Goal: Task Accomplishment & Management: Use online tool/utility

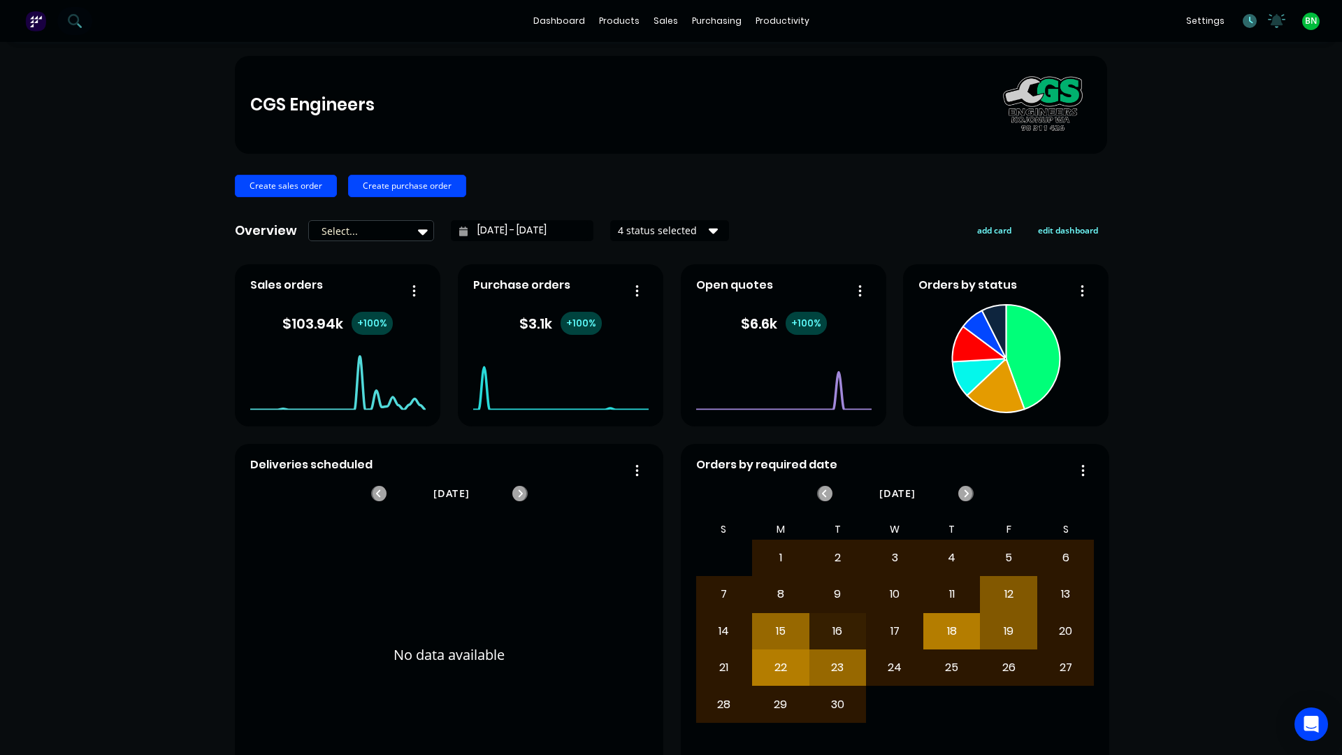
click at [1242, 23] on icon at bounding box center [1249, 21] width 14 height 14
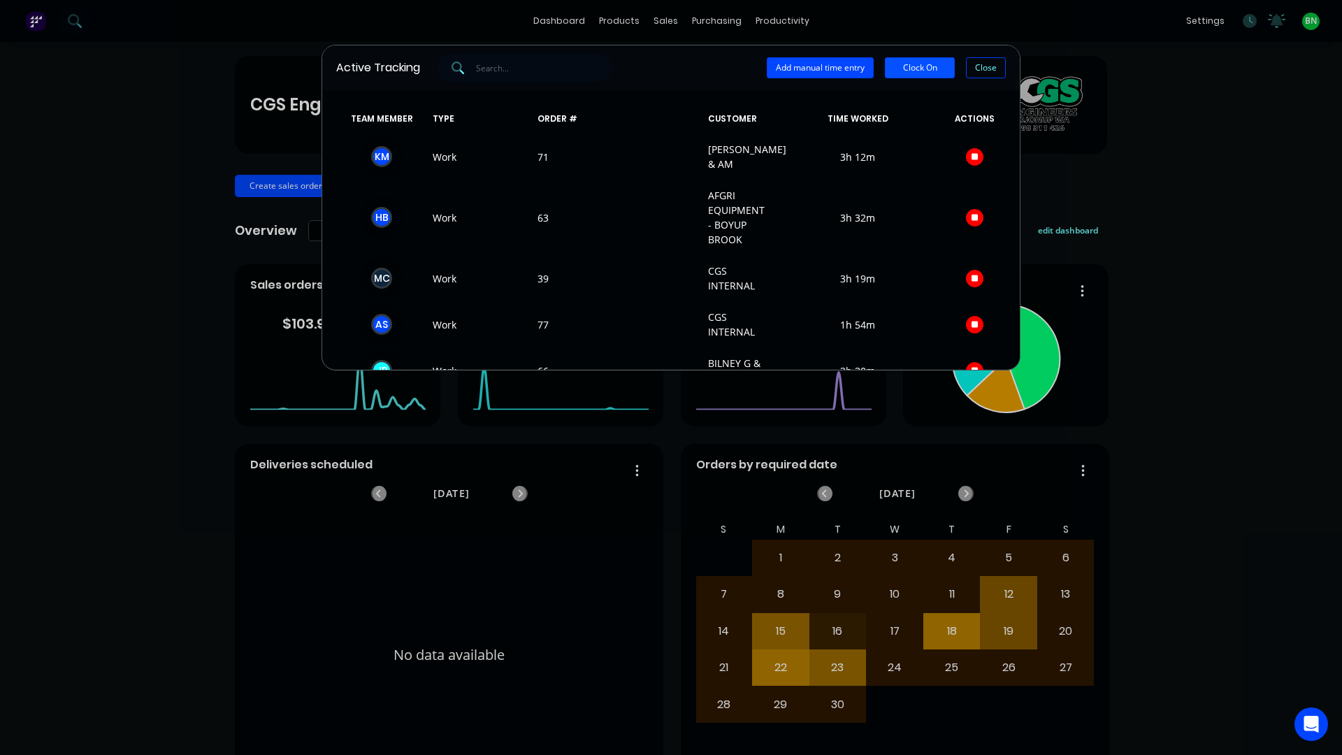
click at [913, 64] on button "Clock On" at bounding box center [920, 67] width 70 height 21
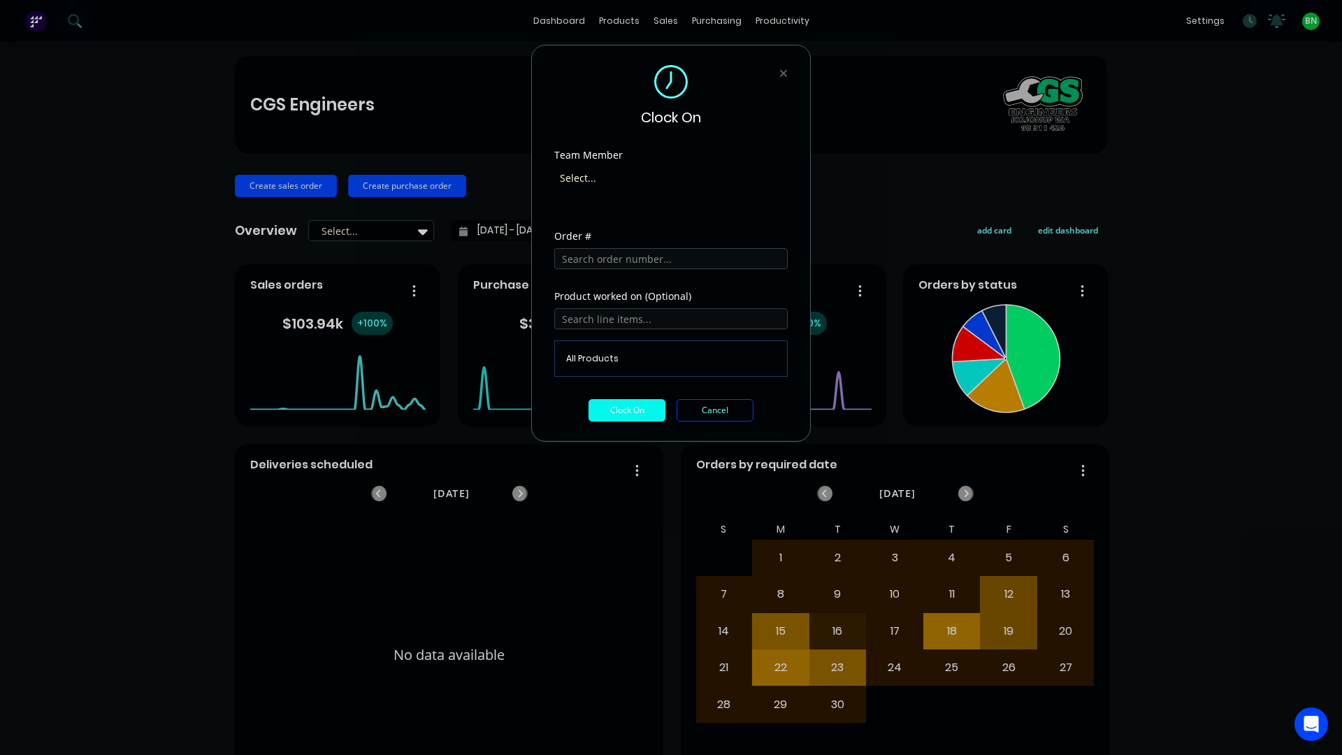
click at [637, 177] on div at bounding box center [658, 177] width 201 height 17
click at [623, 248] on input "text" at bounding box center [670, 258] width 233 height 21
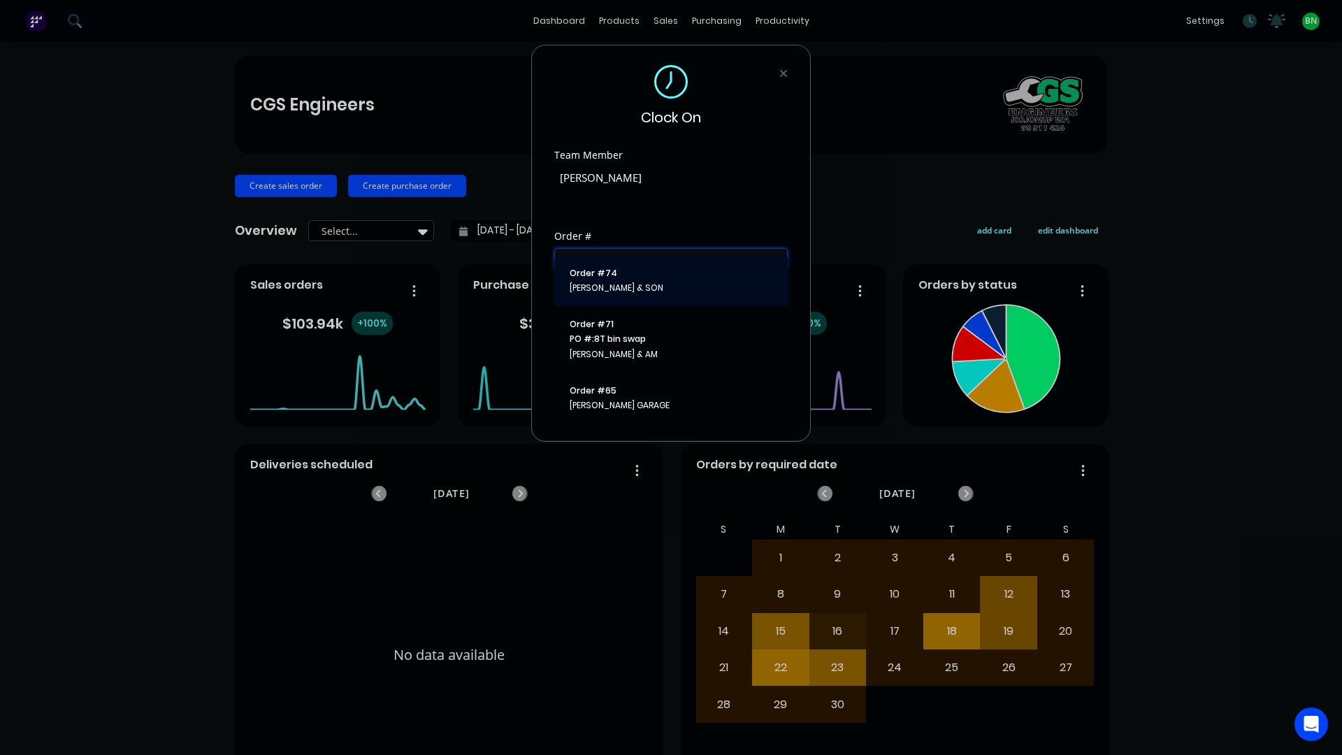
type input "[PERSON_NAME]"
click at [614, 282] on span "[PERSON_NAME] & SON" at bounding box center [671, 288] width 203 height 13
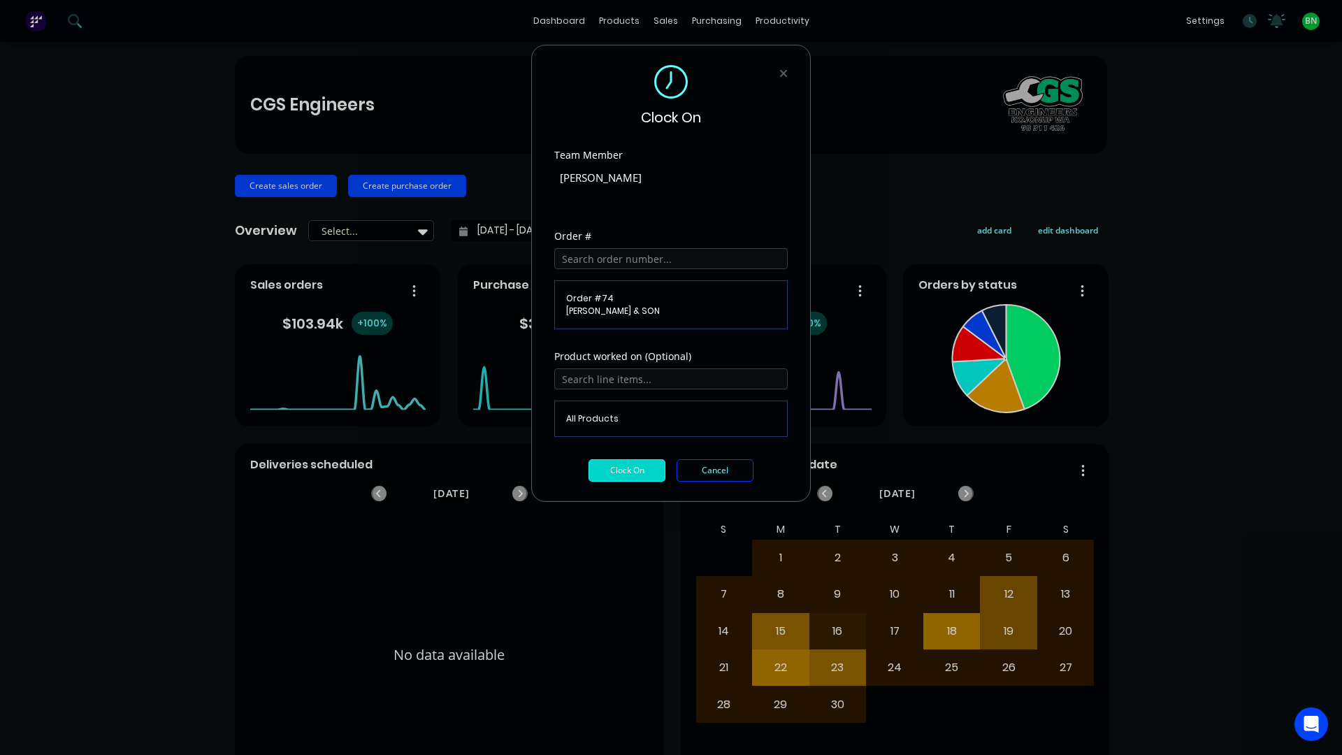
click at [624, 459] on button "Clock On" at bounding box center [626, 470] width 77 height 22
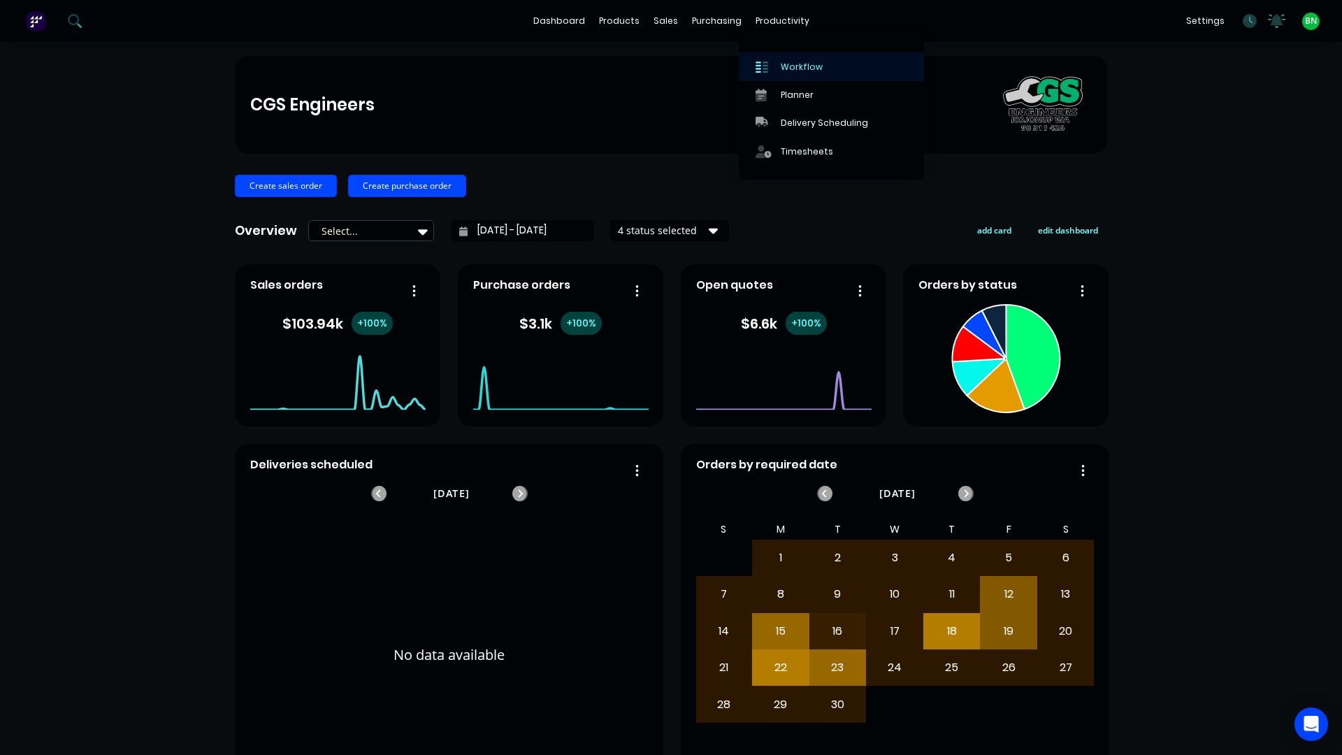
click at [778, 73] on link "Workflow" at bounding box center [831, 66] width 185 height 28
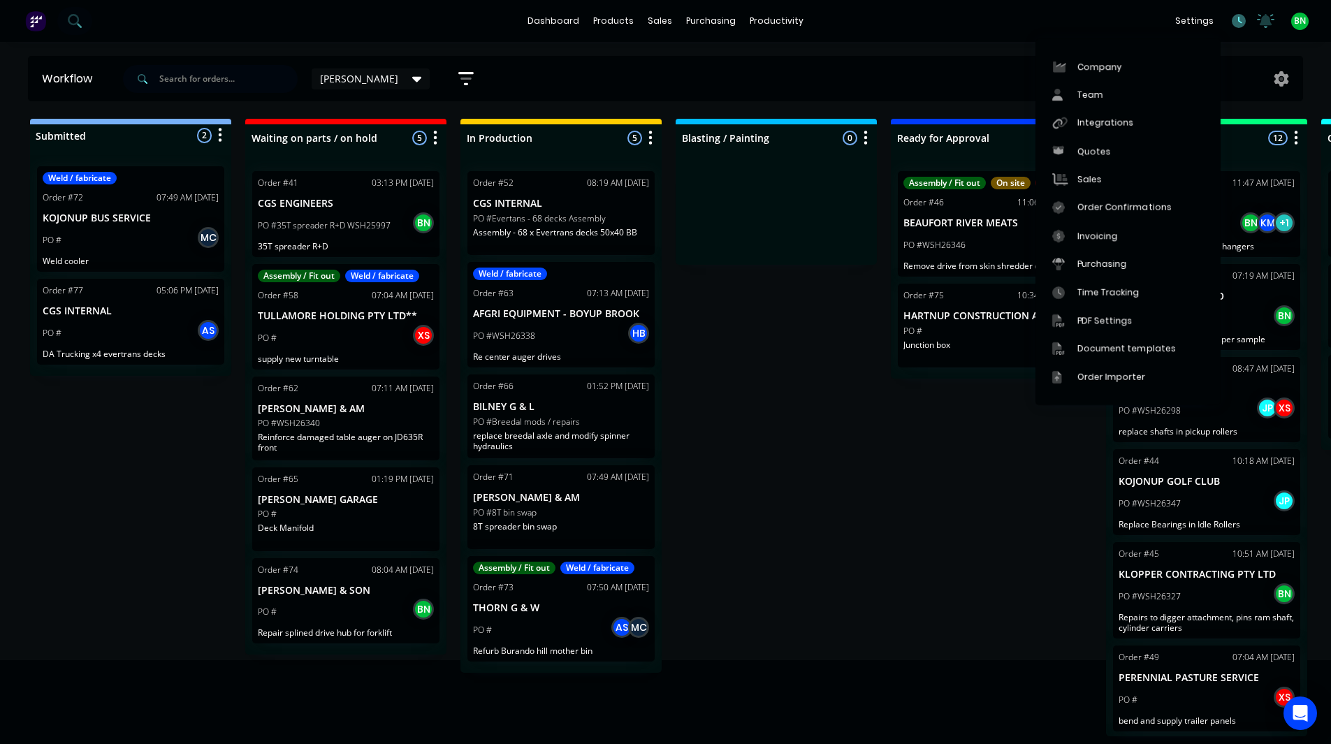
click at [1235, 22] on icon at bounding box center [1239, 21] width 14 height 14
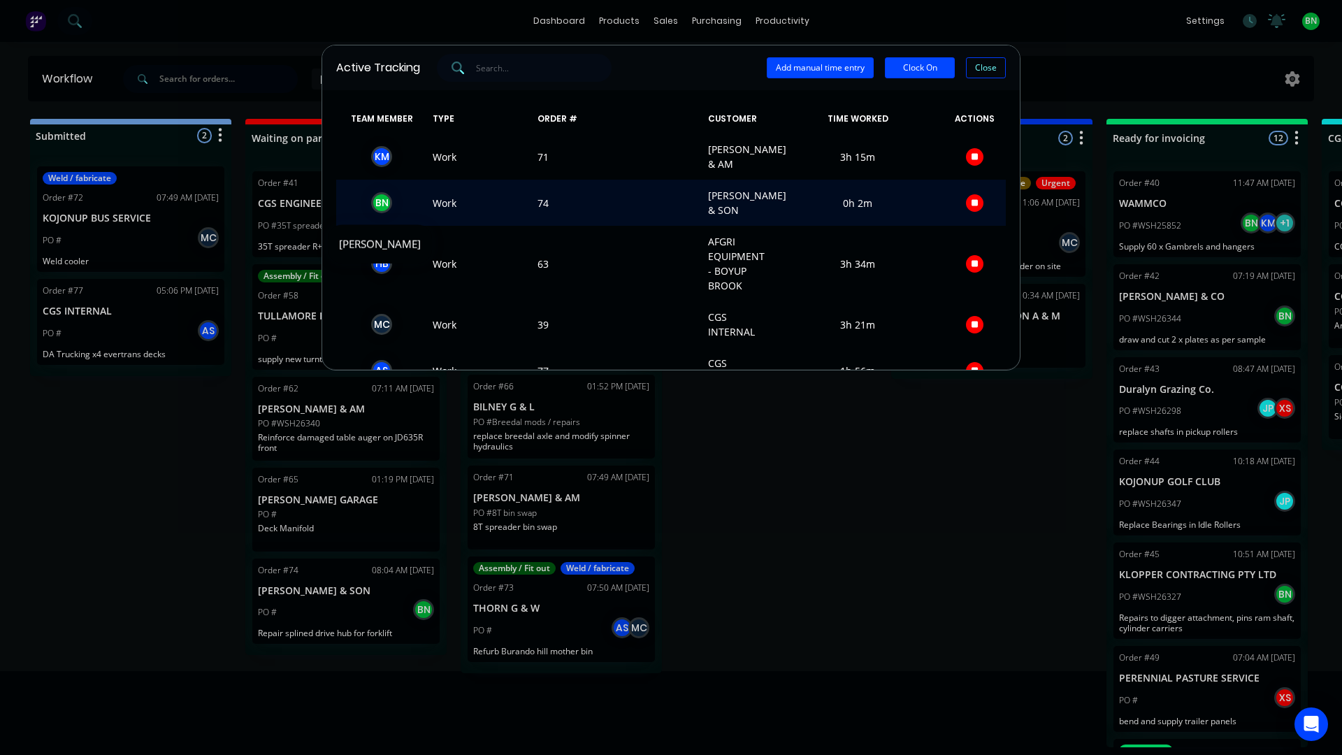
click at [377, 205] on div "B N" at bounding box center [381, 202] width 21 height 21
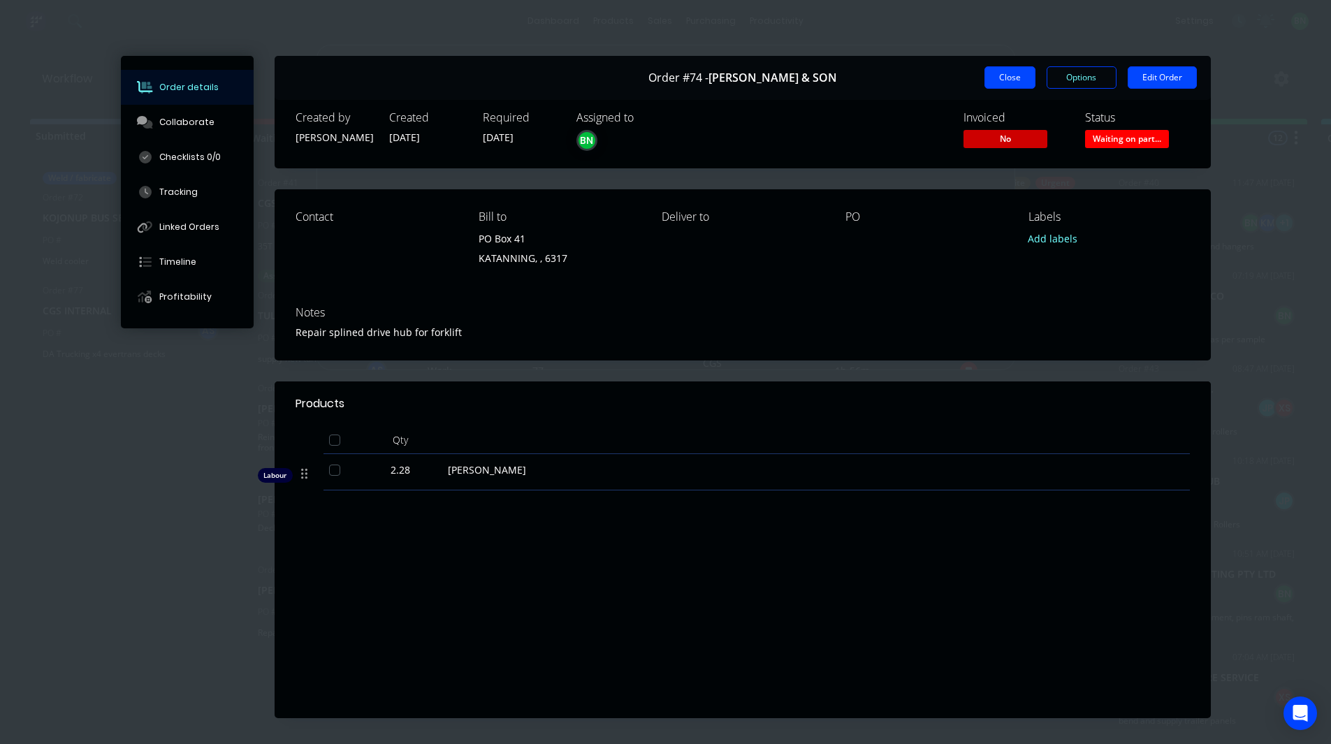
click at [999, 80] on button "Close" at bounding box center [1010, 77] width 51 height 22
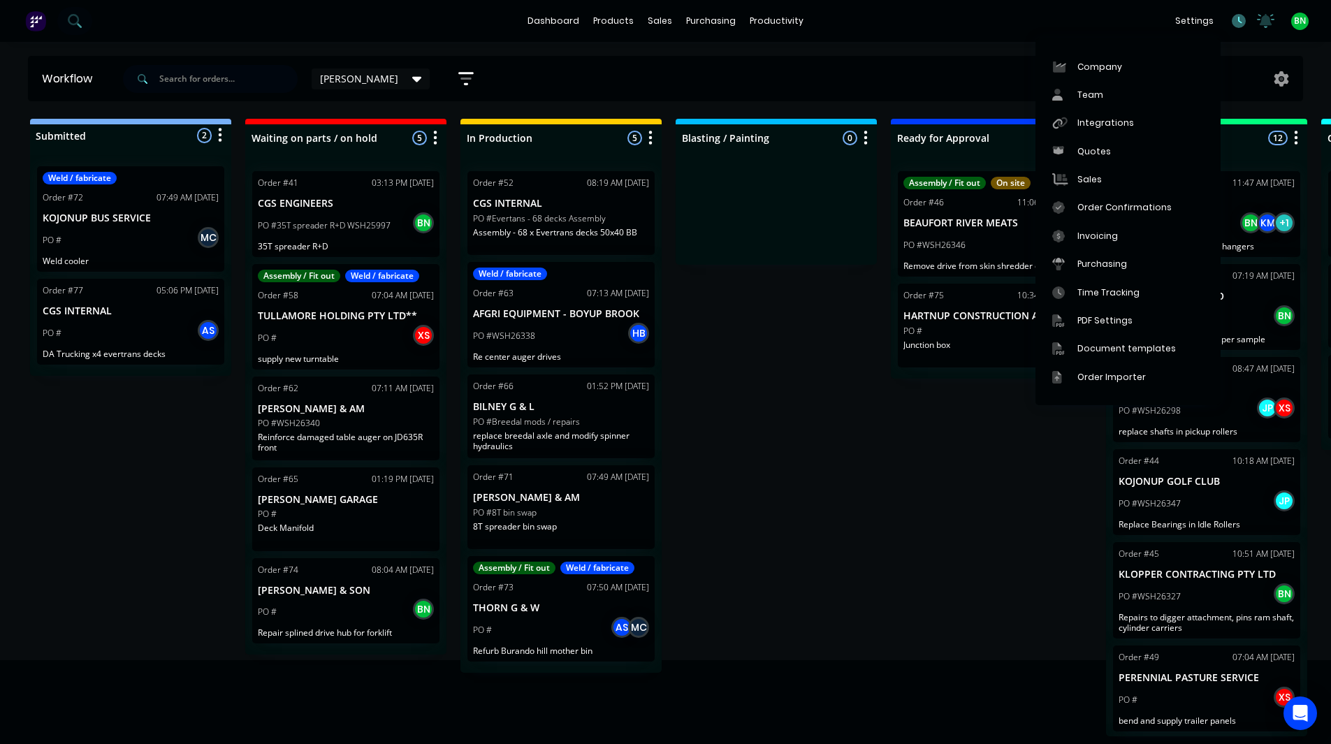
click at [1233, 23] on icon at bounding box center [1239, 21] width 14 height 14
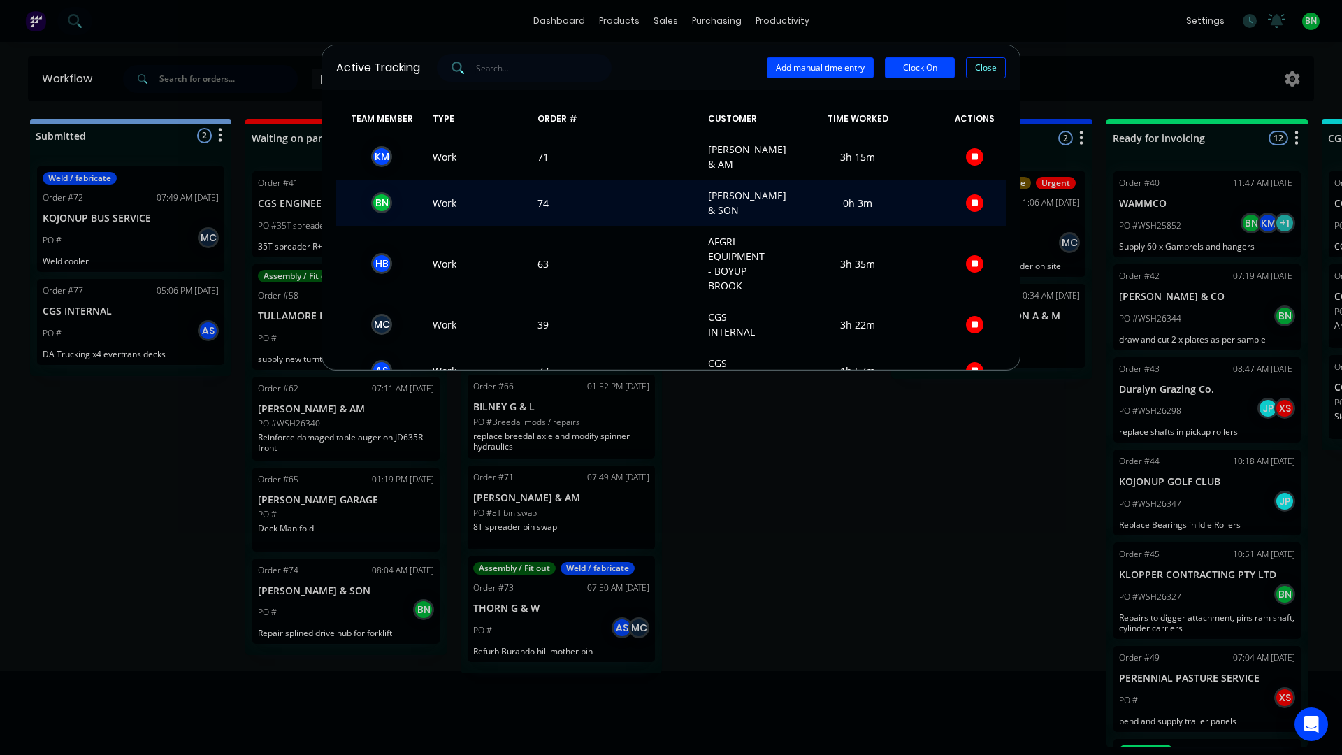
click at [971, 203] on icon "button" at bounding box center [974, 202] width 7 height 7
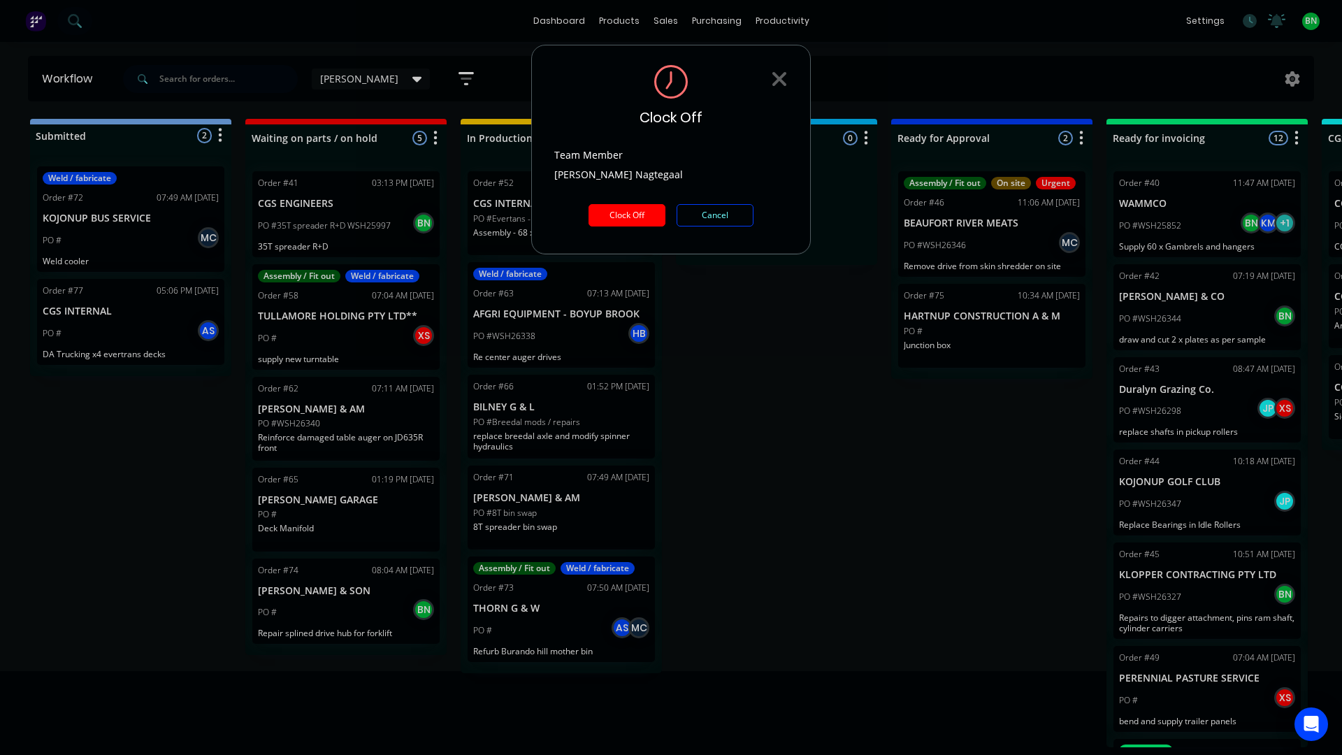
click at [632, 222] on button "Clock Off" at bounding box center [626, 215] width 77 height 22
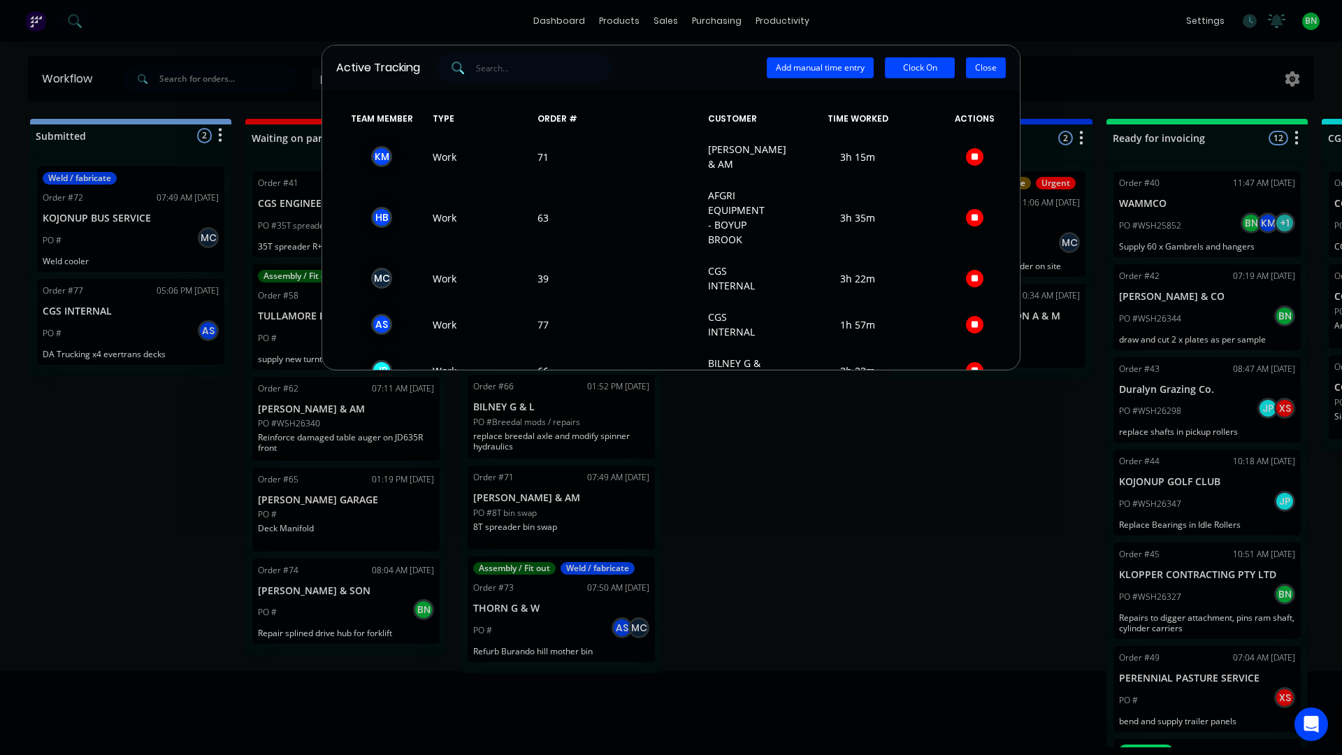
click at [987, 64] on button "Close" at bounding box center [986, 67] width 40 height 21
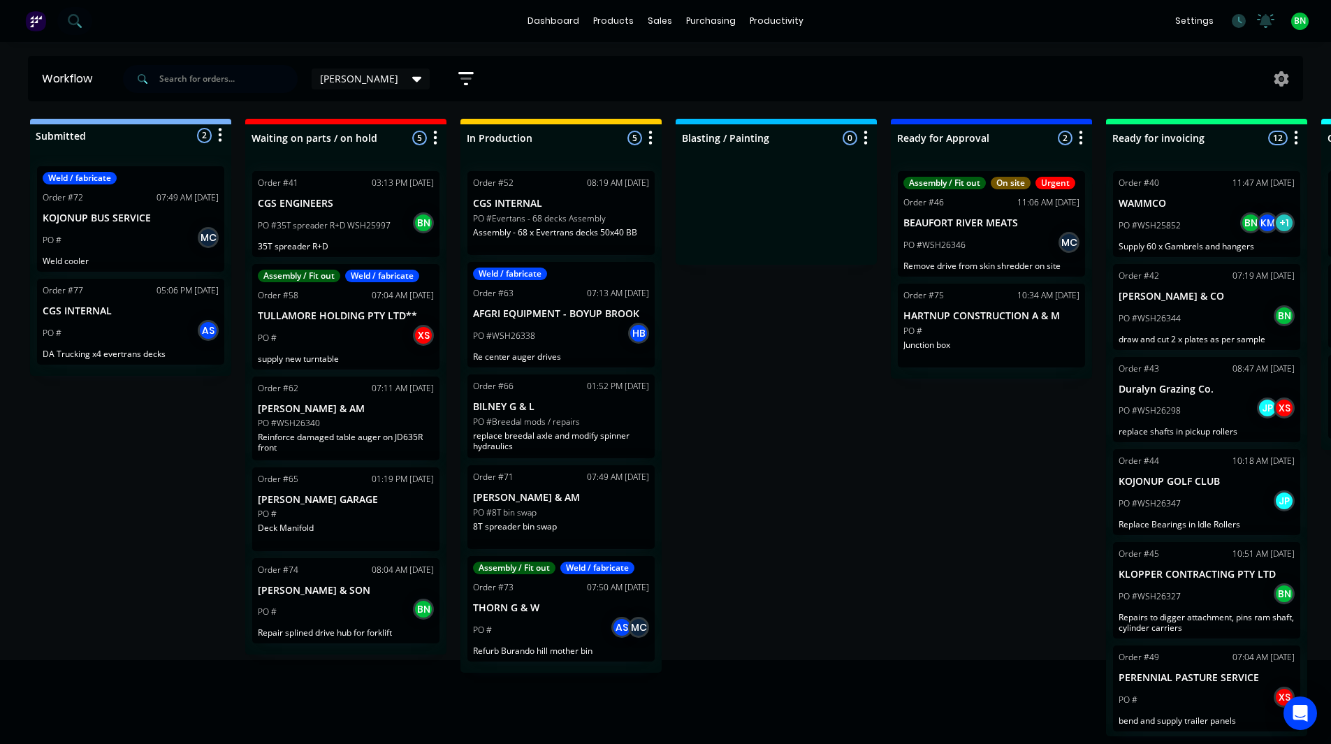
click at [971, 50] on div "dashboard products sales purchasing productivity dashboard products Product Cat…" at bounding box center [665, 330] width 1331 height 660
